Goal: Use online tool/utility: Utilize a website feature to perform a specific function

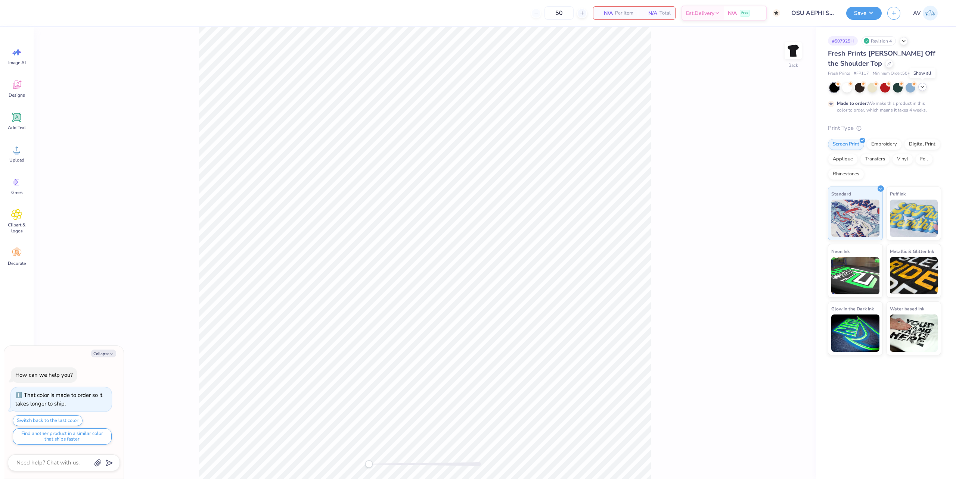
click at [923, 90] on icon at bounding box center [922, 87] width 6 height 6
type textarea "x"
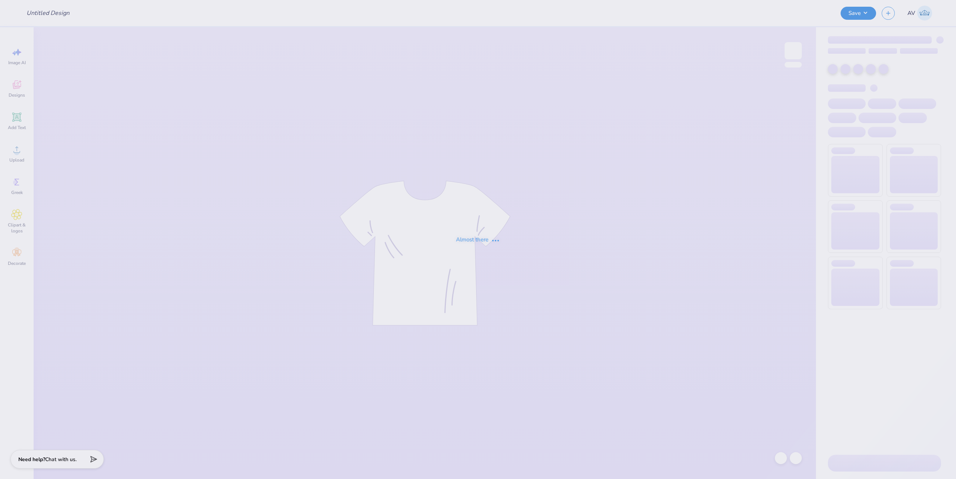
type input "wib curved design G500"
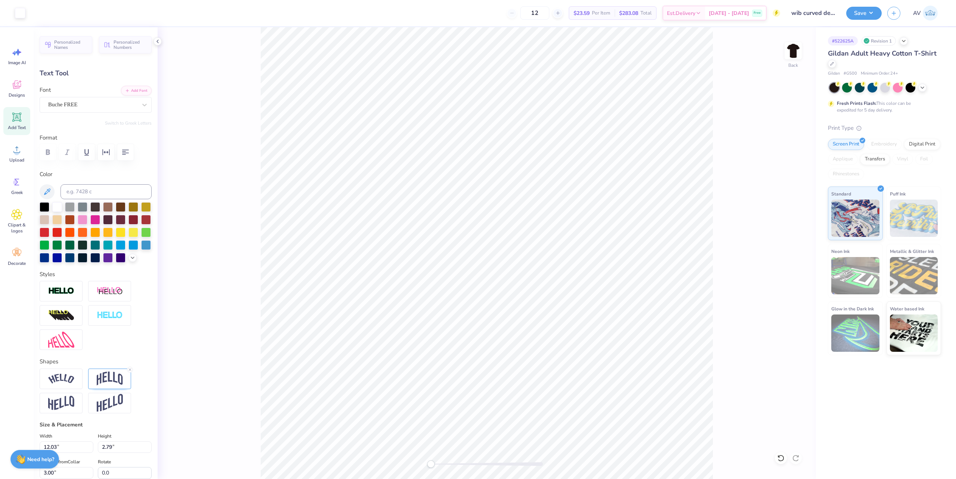
scroll to position [8, 1]
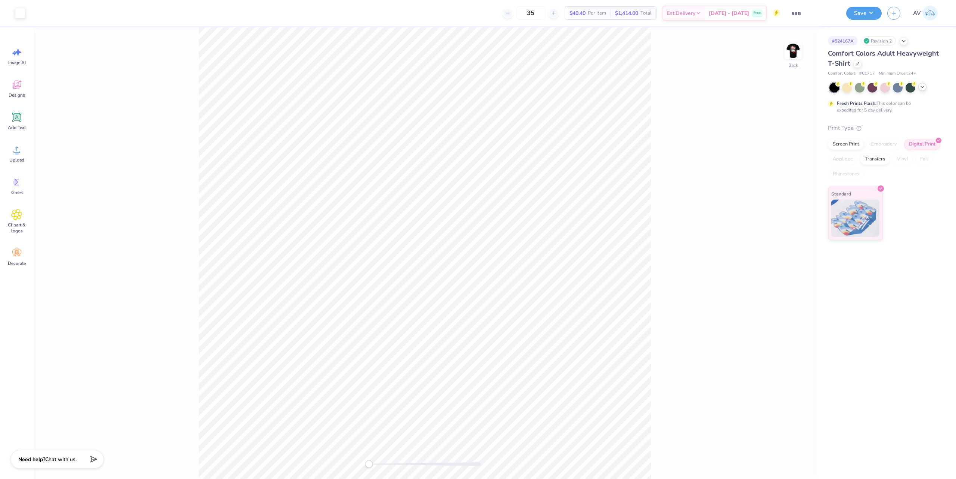
click at [920, 91] on div at bounding box center [885, 88] width 112 height 10
click at [919, 89] on icon at bounding box center [922, 87] width 6 height 6
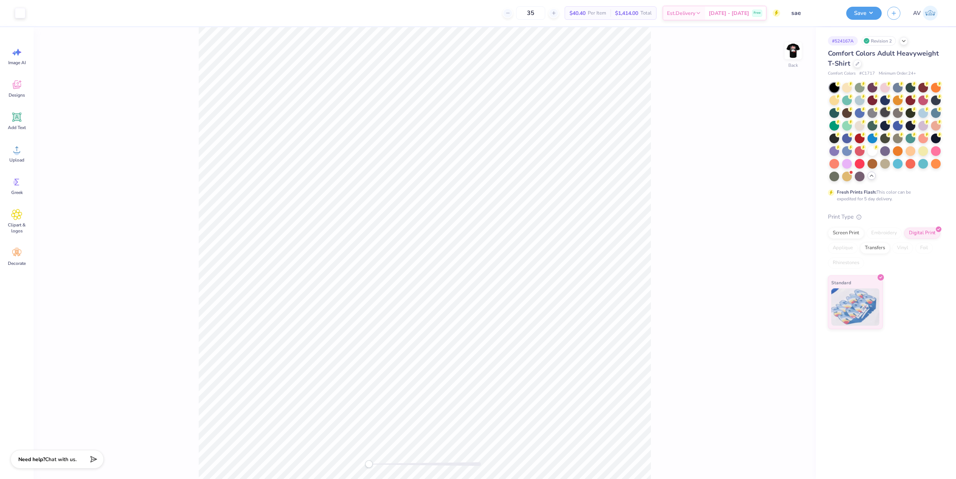
click at [882, 114] on div at bounding box center [885, 113] width 10 height 10
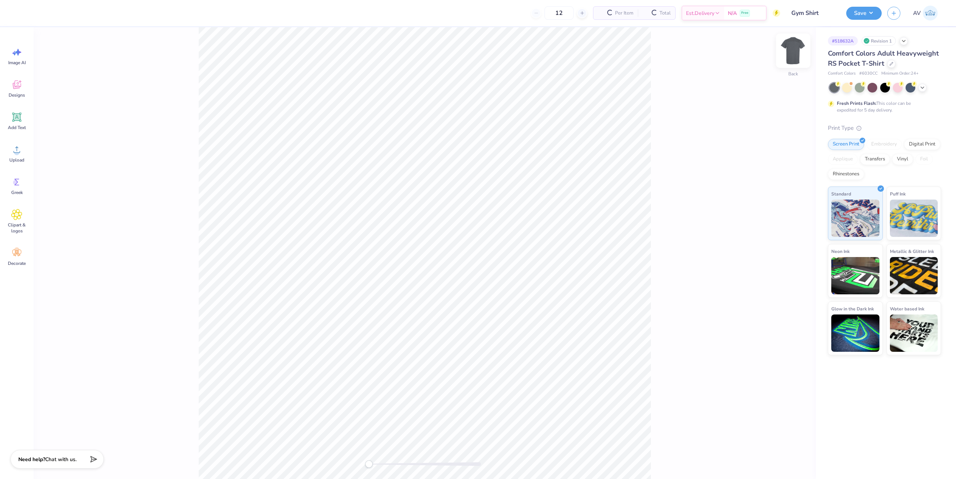
click at [795, 51] on img at bounding box center [793, 51] width 30 height 30
click at [923, 88] on icon at bounding box center [922, 87] width 6 height 6
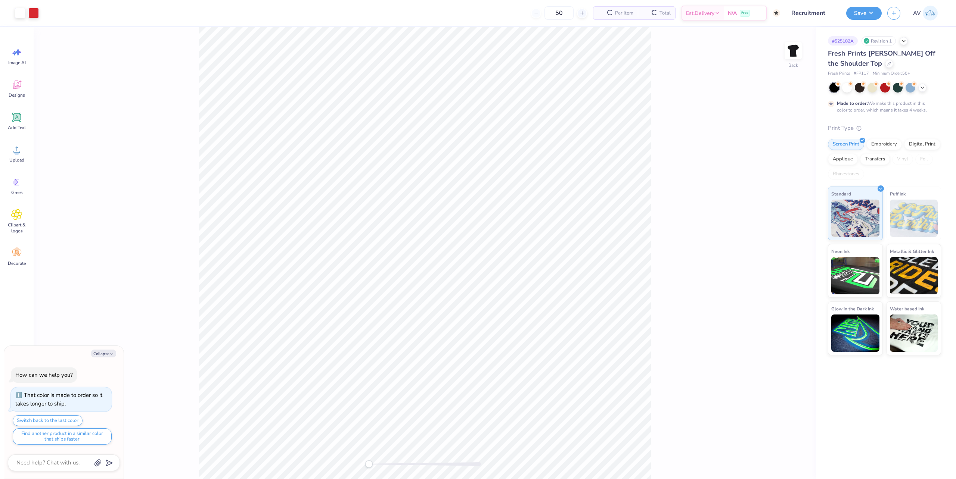
type textarea "x"
